Goal: Answer question/provide support

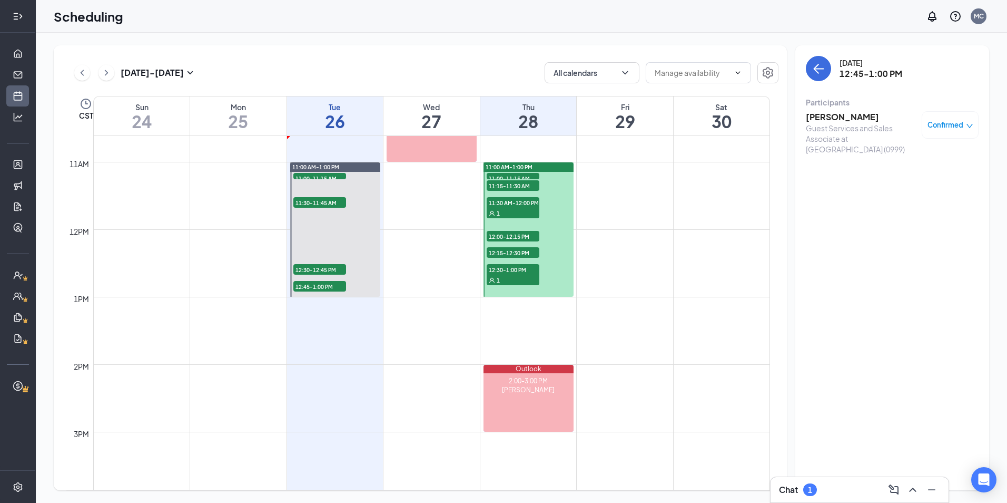
scroll to position [729, 0]
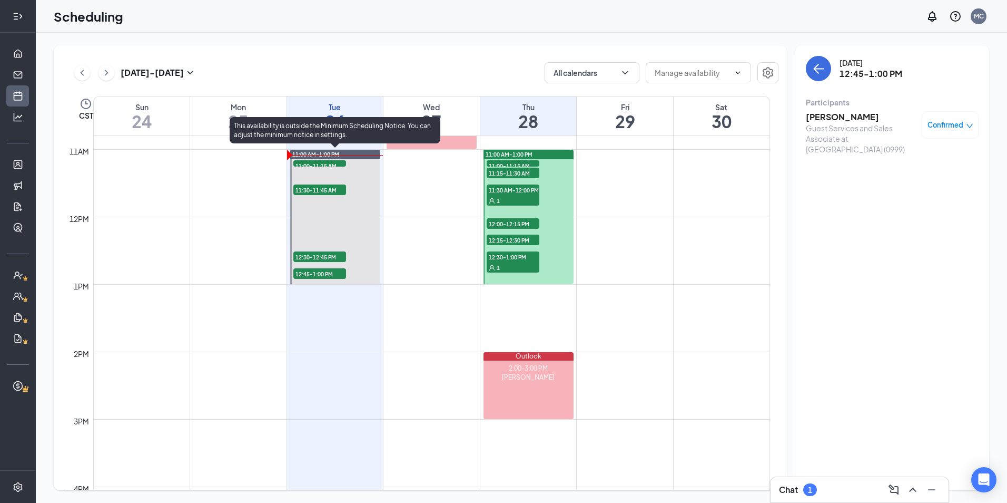
click at [331, 164] on span "11:00-11:15 AM" at bounding box center [319, 165] width 53 height 11
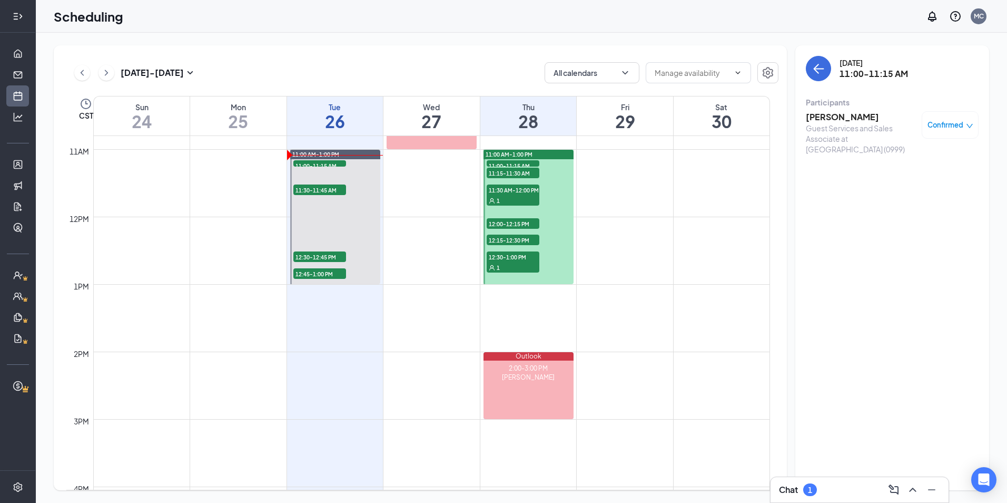
click at [851, 115] on h3 "[PERSON_NAME]" at bounding box center [861, 117] width 111 height 12
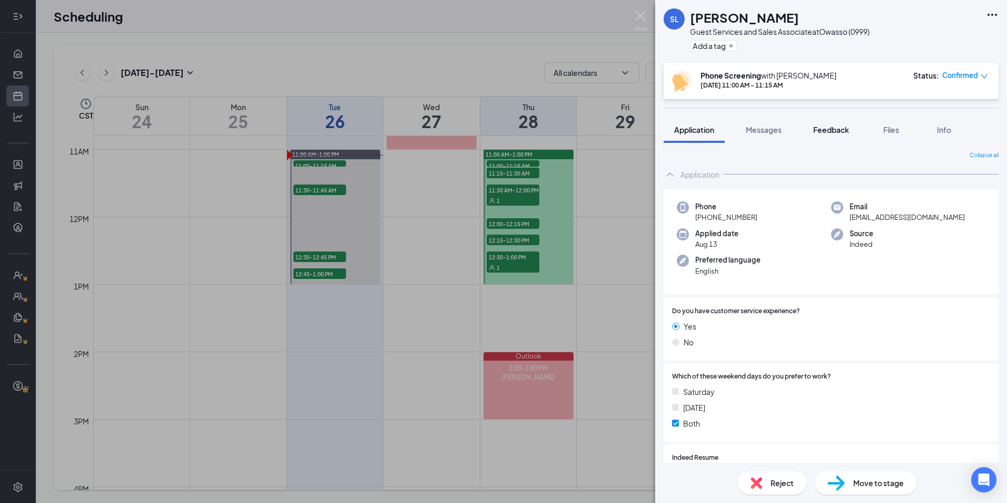
click at [829, 132] on span "Feedback" at bounding box center [831, 129] width 36 height 9
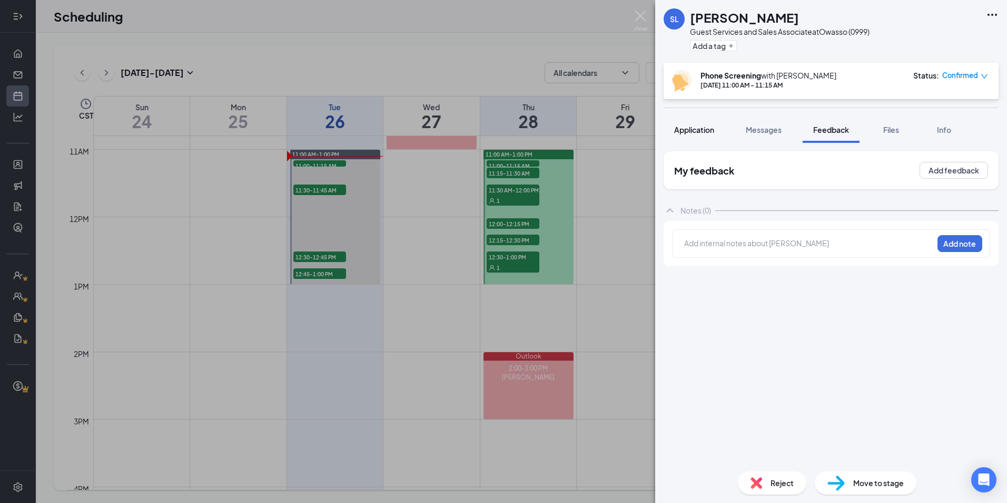
click at [691, 126] on span "Application" at bounding box center [694, 129] width 40 height 9
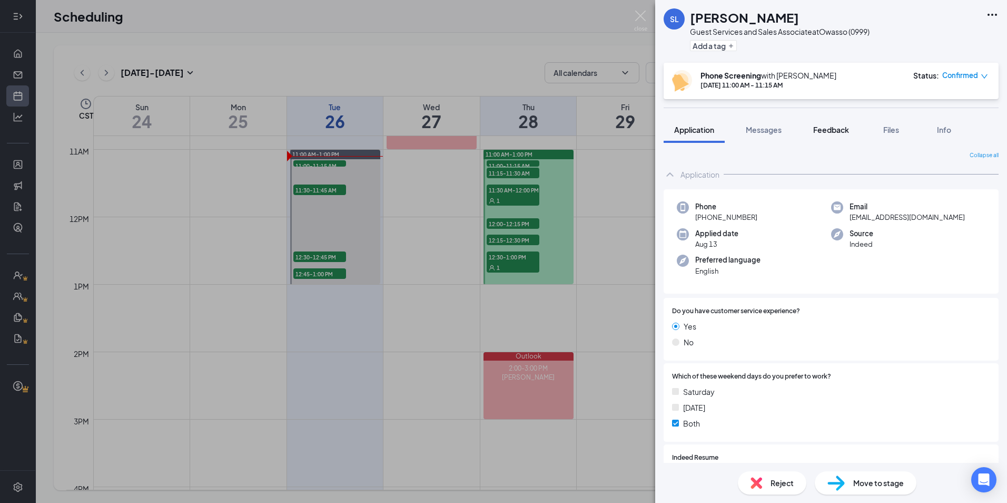
click at [827, 131] on span "Feedback" at bounding box center [831, 129] width 36 height 9
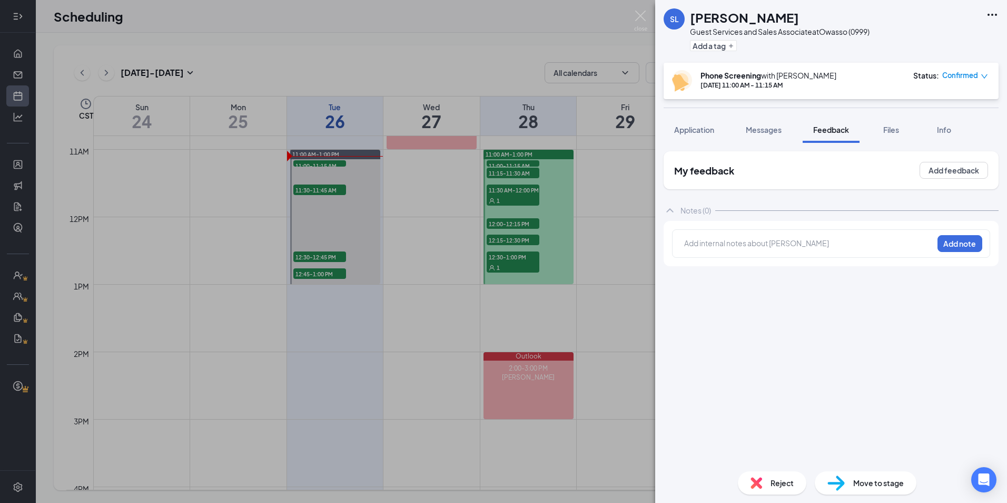
click at [698, 240] on div at bounding box center [809, 243] width 248 height 11
click at [948, 251] on button "Add note" at bounding box center [960, 243] width 45 height 17
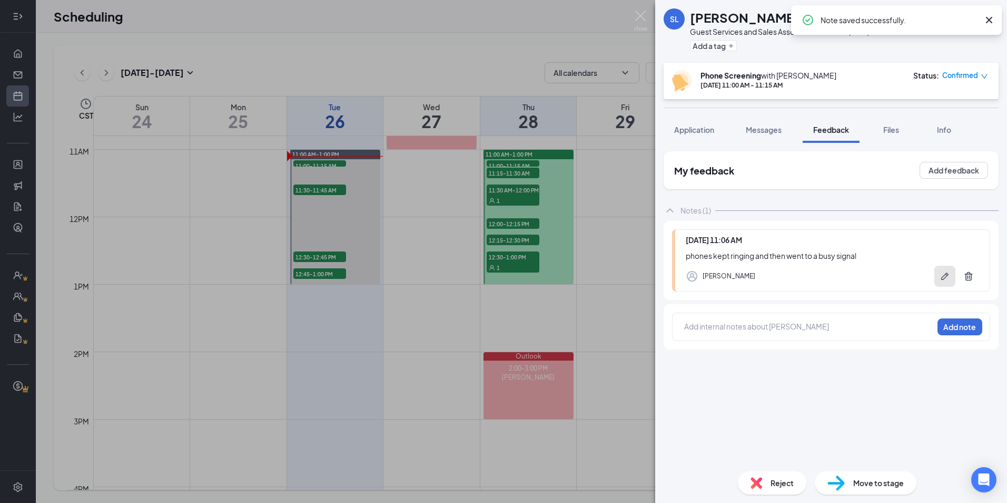
click at [943, 275] on icon "Pen" at bounding box center [945, 276] width 11 height 11
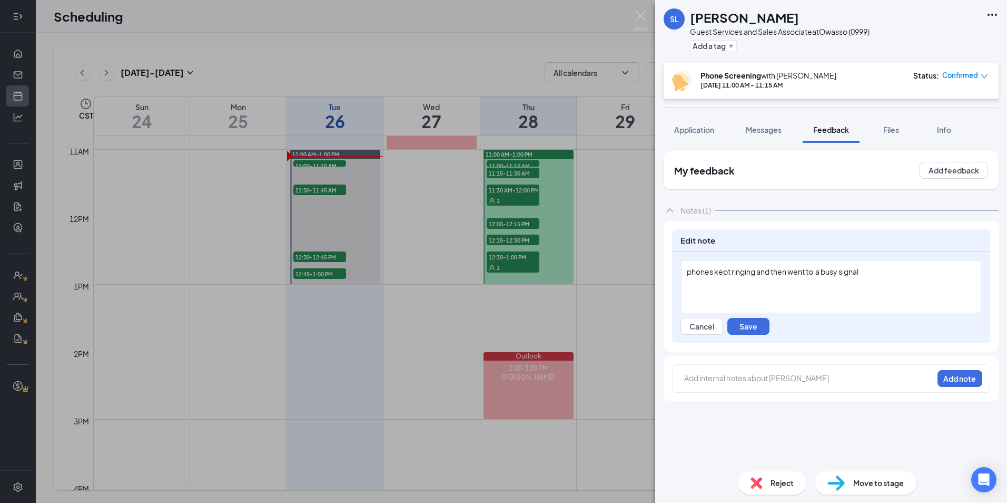
click at [712, 276] on div "phones kept ringing and then went to a busy signal" at bounding box center [831, 271] width 289 height 11
click at [732, 320] on button "Save" at bounding box center [748, 326] width 42 height 17
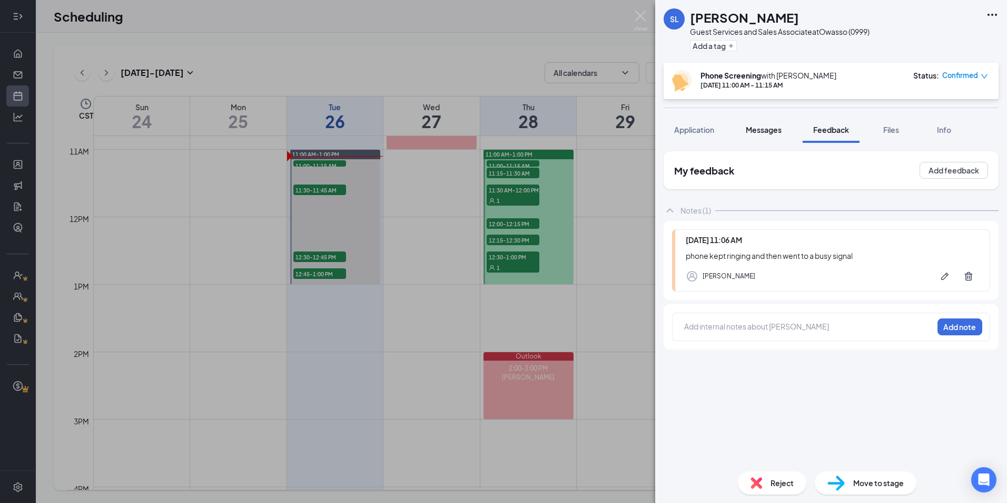
click at [764, 129] on span "Messages" at bounding box center [764, 129] width 36 height 9
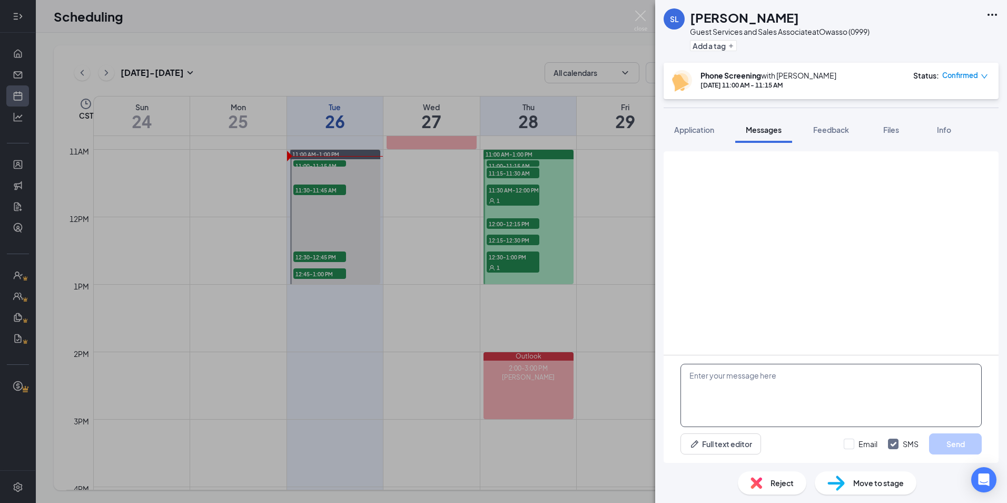
click at [763, 374] on textarea at bounding box center [831, 394] width 301 height 63
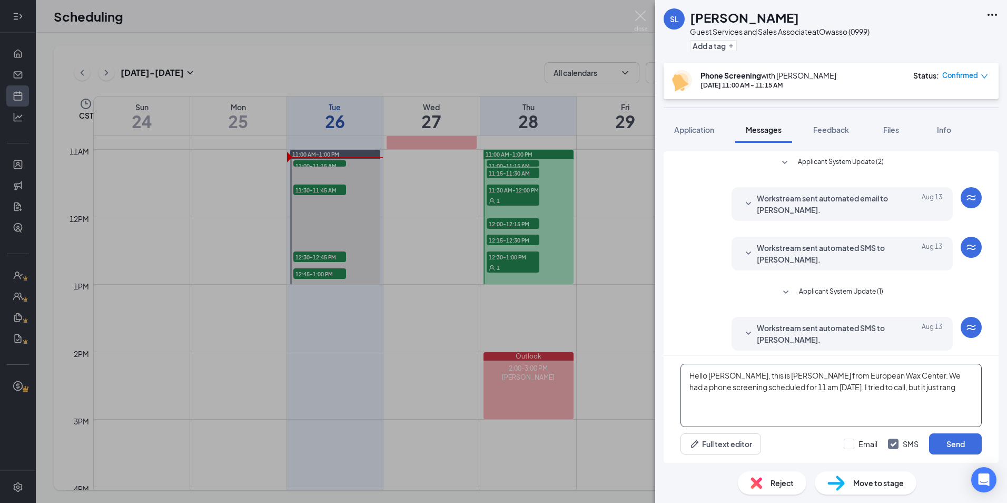
scroll to position [155, 0]
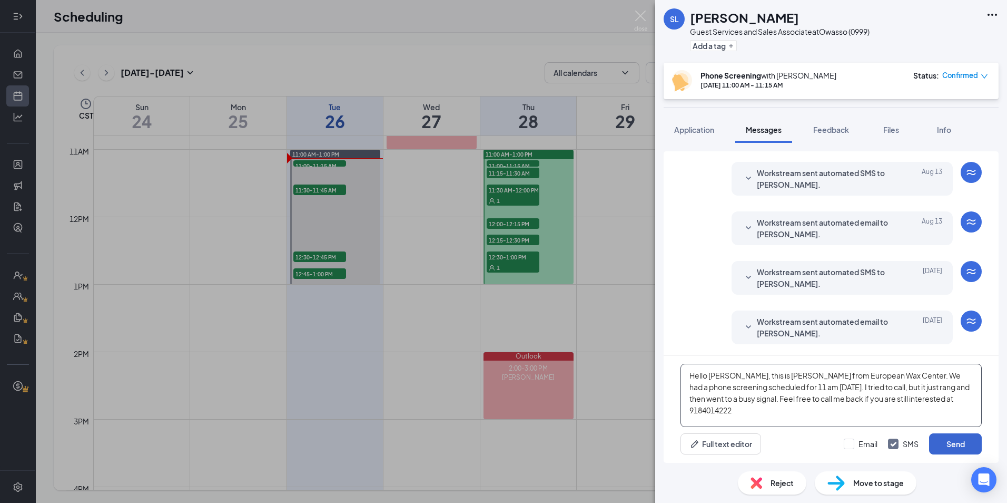
type textarea "Hello [PERSON_NAME], this is [PERSON_NAME] from European Wax Center. We had a p…"
click at [963, 442] on button "Send" at bounding box center [955, 443] width 53 height 21
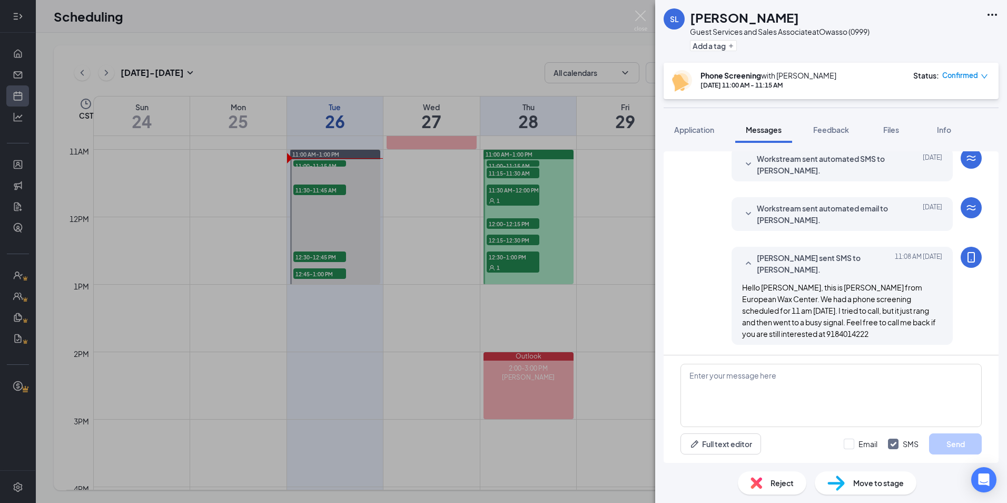
scroll to position [269, 0]
click at [644, 16] on img at bounding box center [640, 21] width 13 height 21
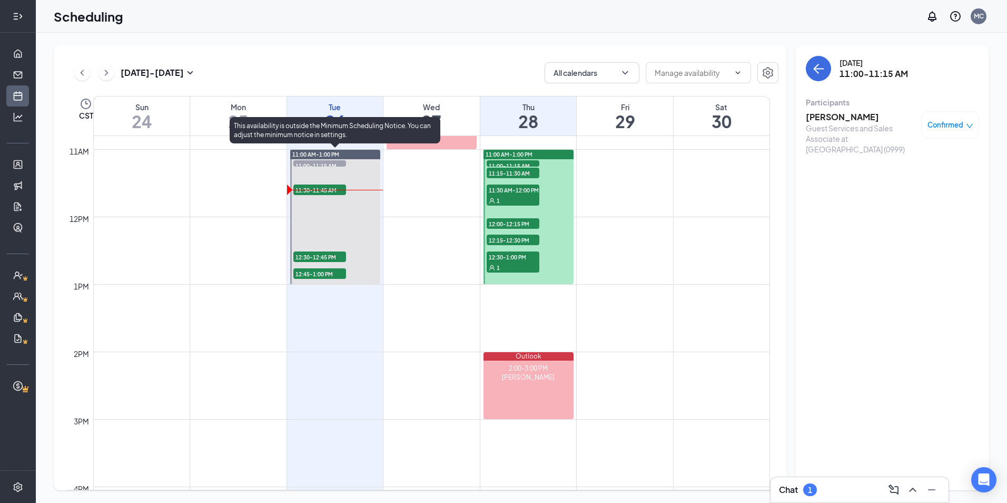
click at [328, 185] on span "11:30-11:45 AM" at bounding box center [319, 189] width 53 height 11
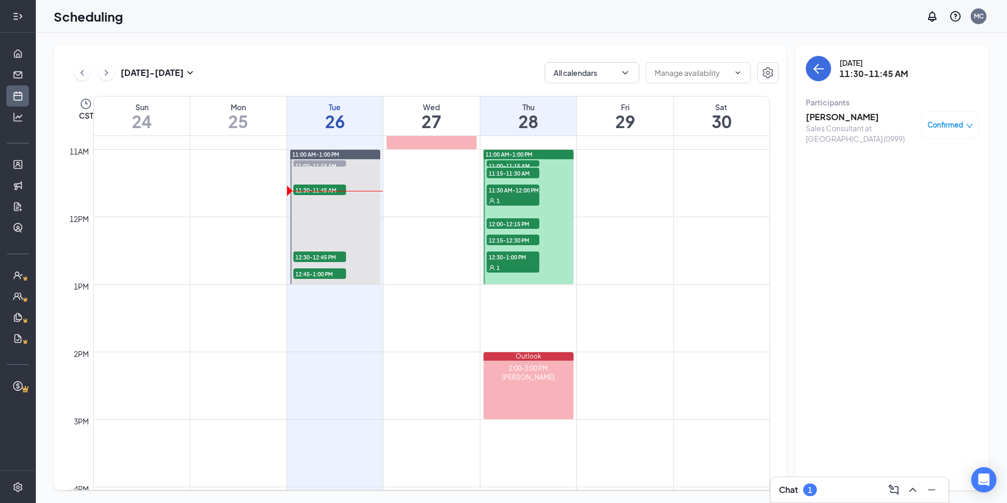
click at [854, 115] on h3 "[PERSON_NAME]" at bounding box center [861, 117] width 111 height 12
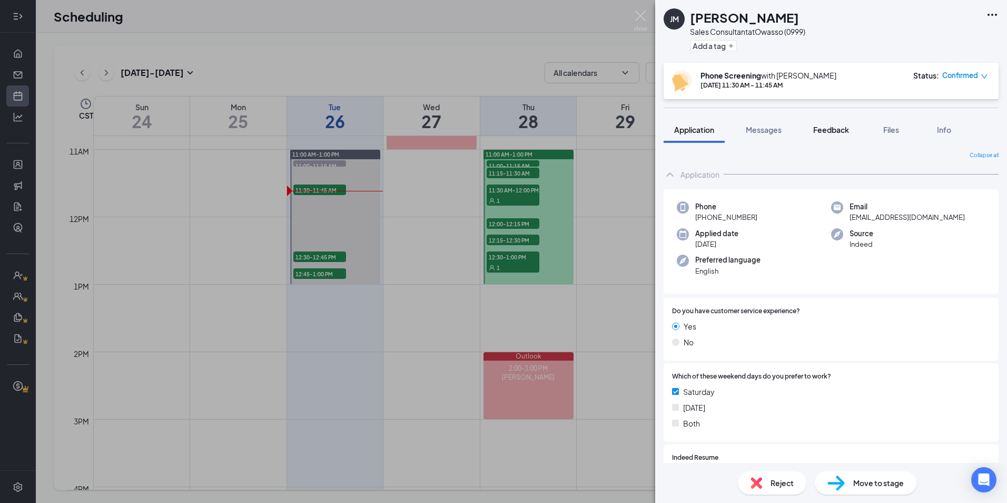
click at [829, 132] on span "Feedback" at bounding box center [831, 129] width 36 height 9
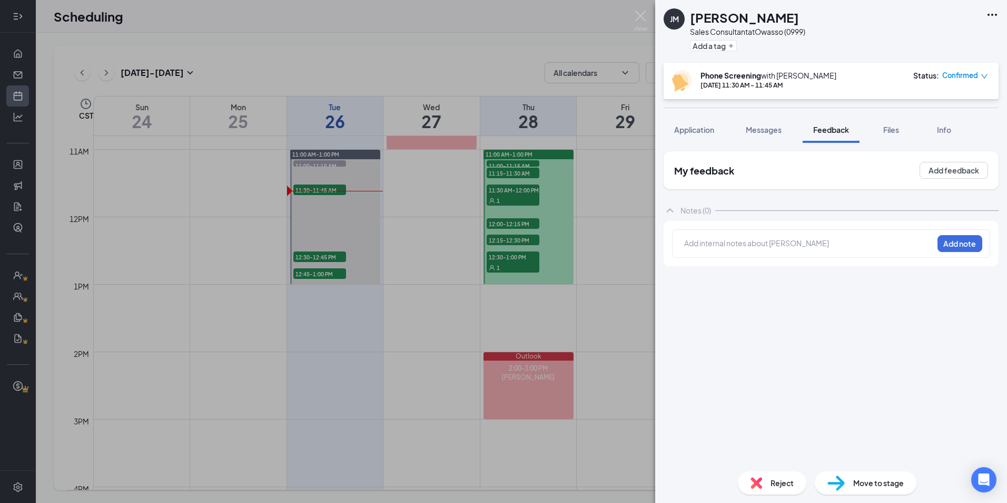
click at [750, 242] on div at bounding box center [809, 243] width 248 height 11
click at [788, 248] on div at bounding box center [809, 243] width 248 height 11
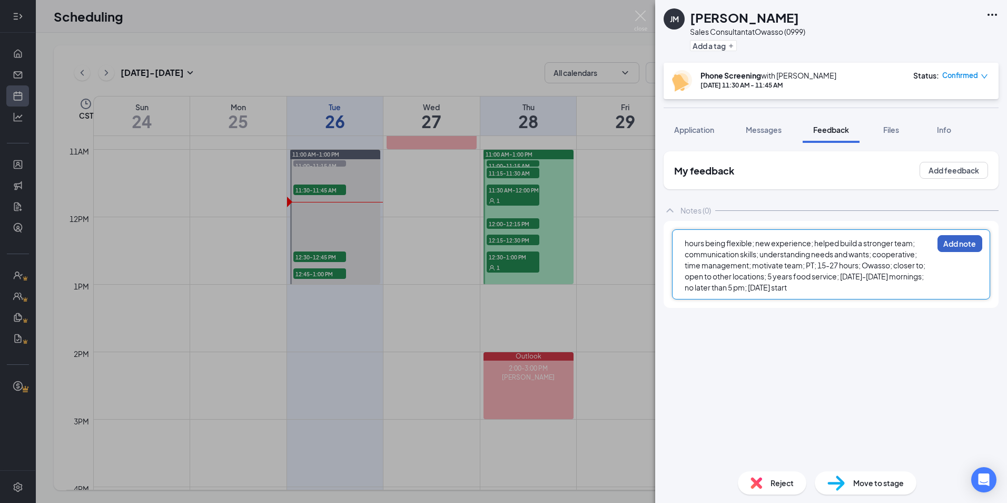
click at [959, 247] on button "Add note" at bounding box center [960, 243] width 45 height 17
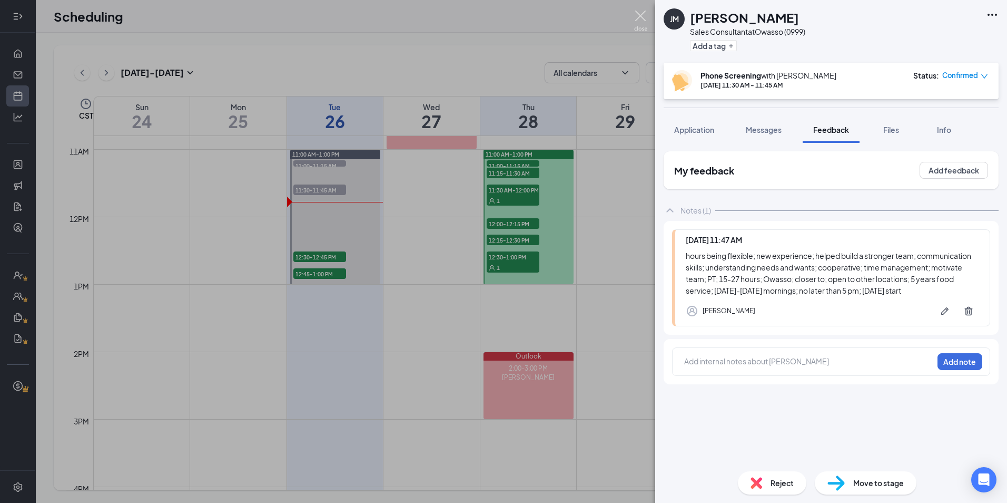
click at [642, 14] on img at bounding box center [640, 21] width 13 height 21
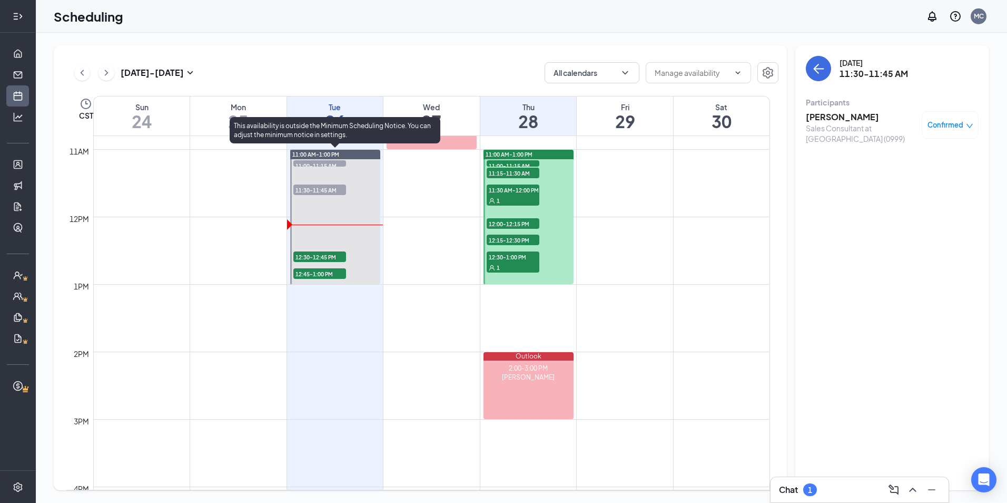
click at [308, 259] on span "12:30-12:45 PM" at bounding box center [319, 256] width 53 height 11
click at [308, 255] on span "12:30-12:45 PM" at bounding box center [319, 256] width 53 height 11
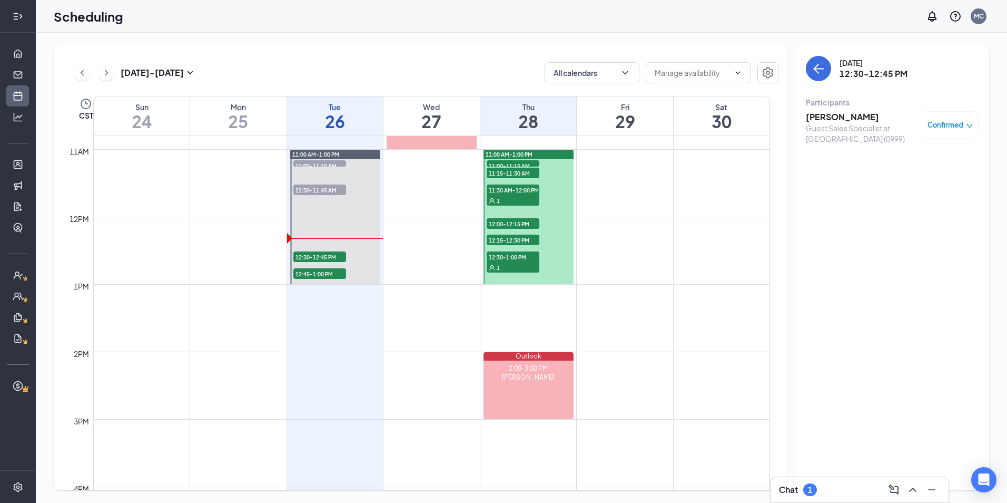
click at [840, 115] on h3 "[PERSON_NAME]" at bounding box center [861, 117] width 111 height 12
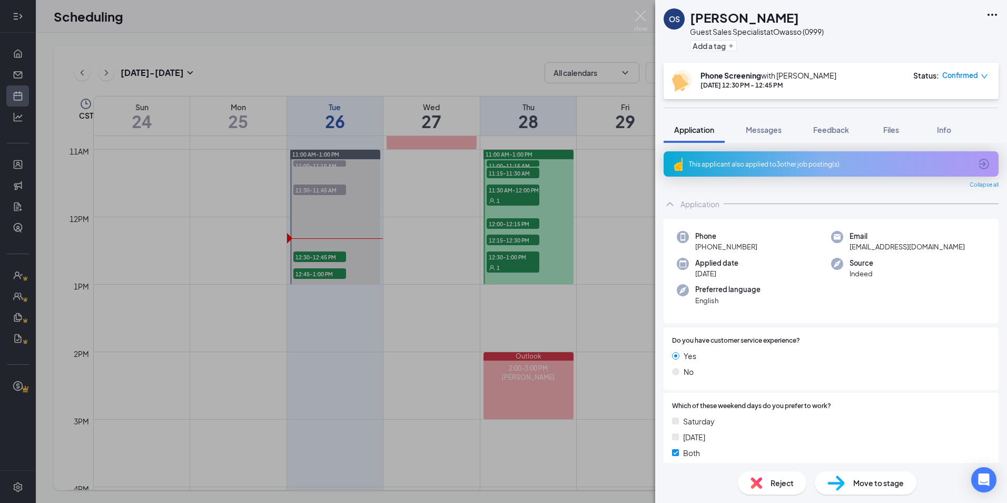
drag, startPoint x: 626, startPoint y: 8, endPoint x: 243, endPoint y: 8, distance: 383.5
click at [626, 8] on div "OS [PERSON_NAME] Guest Sales Specialist at [GEOGRAPHIC_DATA] (0999) Add a tag P…" at bounding box center [503, 251] width 1007 height 503
